Goal: Information Seeking & Learning: Learn about a topic

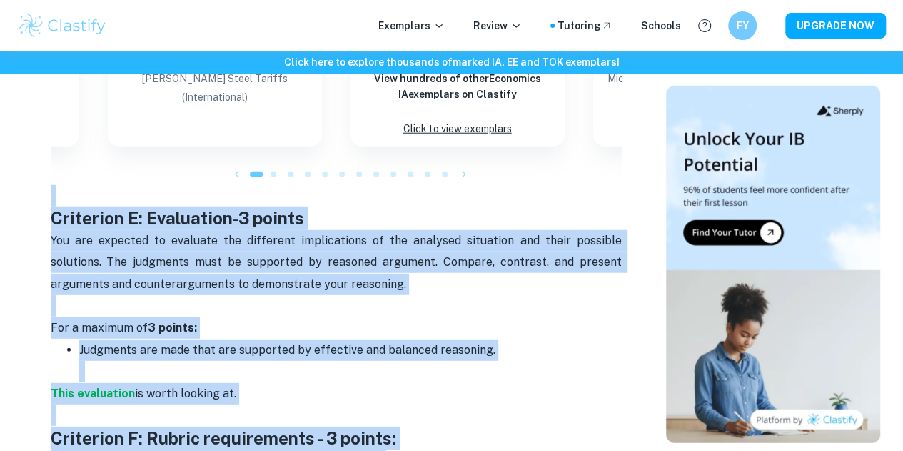
scroll to position [2046, 0]
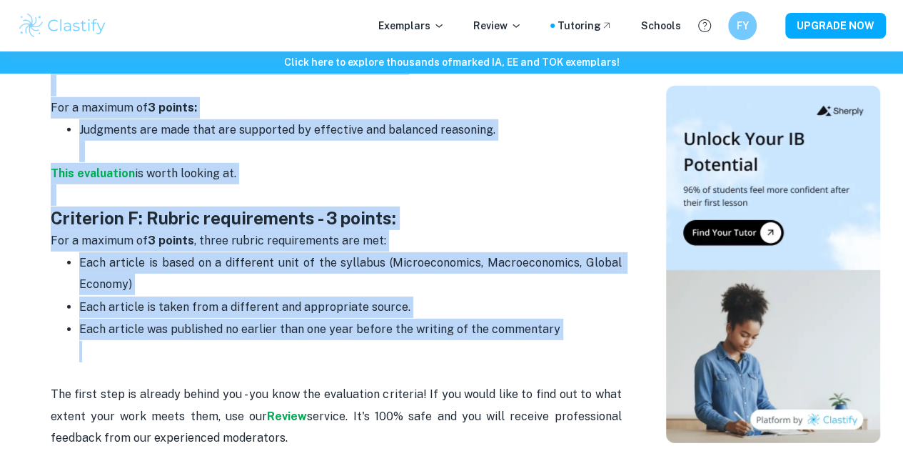
drag, startPoint x: 43, startPoint y: 131, endPoint x: 551, endPoint y: 316, distance: 540.7
click at [246, 168] on p "This evaluation is worth looking at." at bounding box center [336, 185] width 571 height 44
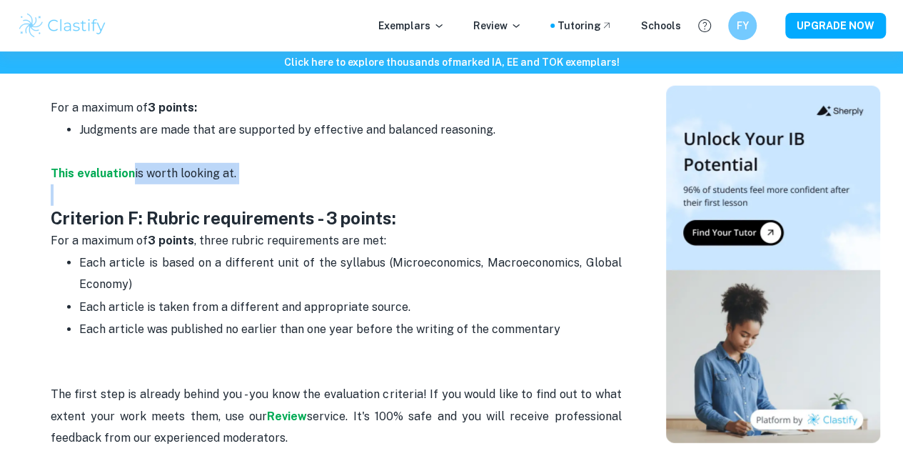
drag, startPoint x: 270, startPoint y: 154, endPoint x: 244, endPoint y: 141, distance: 28.7
click at [244, 163] on p "This evaluation is worth looking at." at bounding box center [336, 185] width 571 height 44
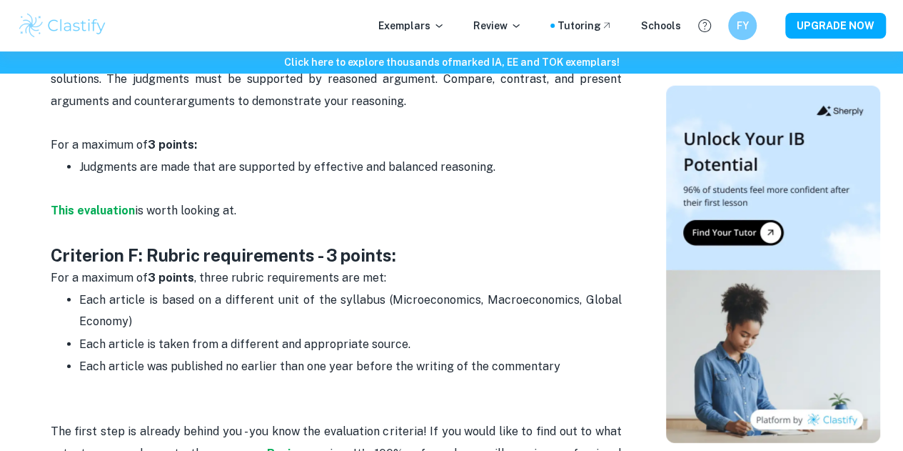
scroll to position [2008, 0]
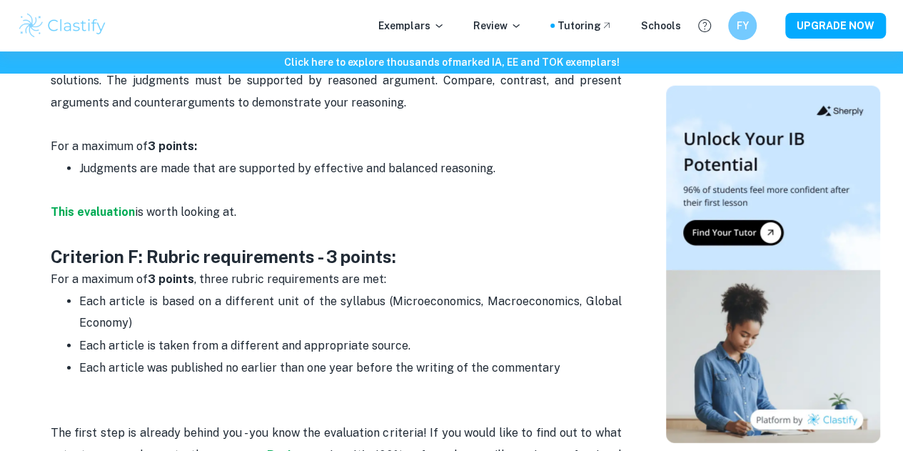
drag, startPoint x: 238, startPoint y: 176, endPoint x: 67, endPoint y: 85, distance: 193.3
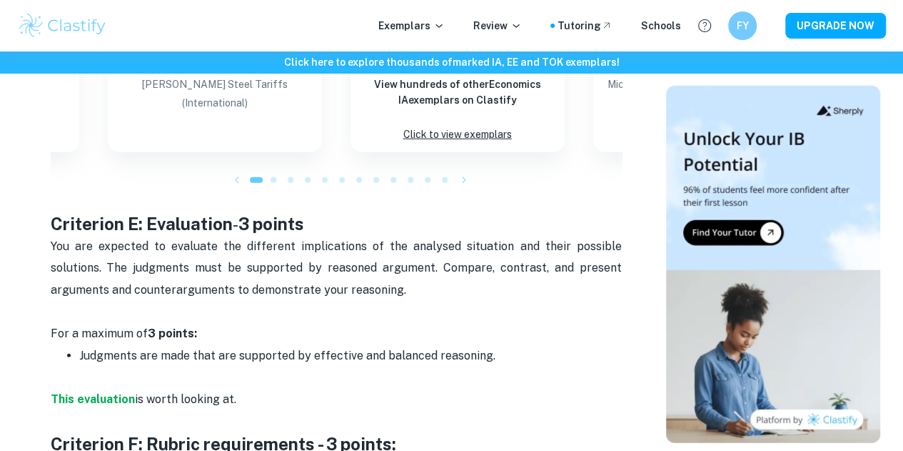
scroll to position [1821, 0]
click at [203, 388] on p "This evaluation is worth looking at." at bounding box center [336, 410] width 571 height 44
drag, startPoint x: 277, startPoint y: 362, endPoint x: 54, endPoint y: 44, distance: 388.6
click at [99, 240] on p "You are expected to evaluate the different implications of the analysed situati…" at bounding box center [336, 279] width 571 height 87
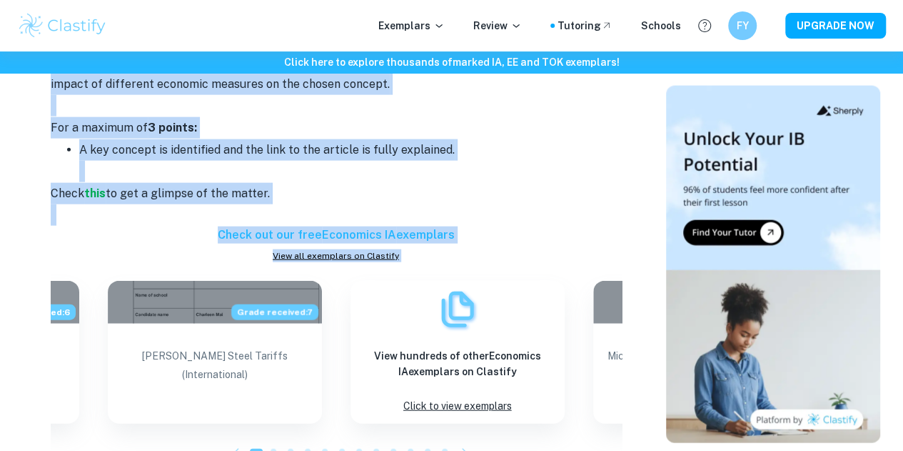
scroll to position [1769, 0]
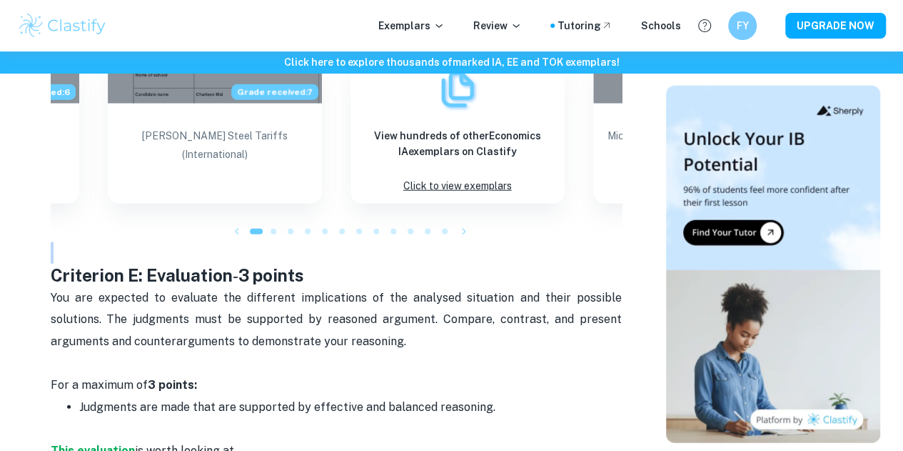
drag, startPoint x: 26, startPoint y: 274, endPoint x: 276, endPoint y: 416, distance: 286.9
copy div "Loremipsu D: Sitametc - 9 adipis Elit seddoeiusm temp incidid utlabore etdo mag…"
